Goal: Task Accomplishment & Management: Manage account settings

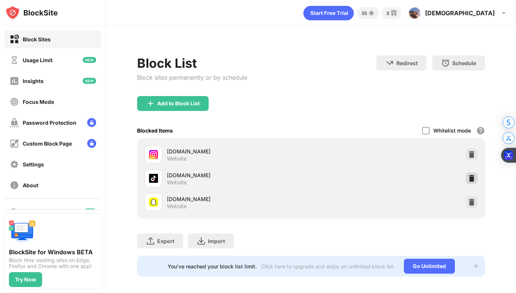
click at [468, 178] on img at bounding box center [471, 178] width 7 height 7
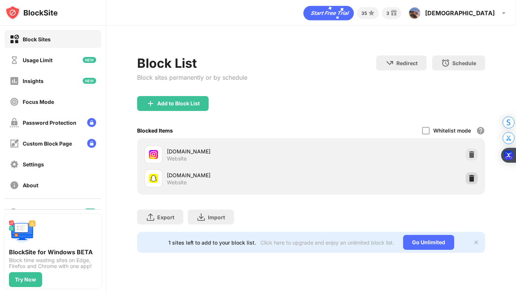
click at [473, 174] on div at bounding box center [472, 179] width 12 height 12
